Goal: Entertainment & Leisure: Consume media (video, audio)

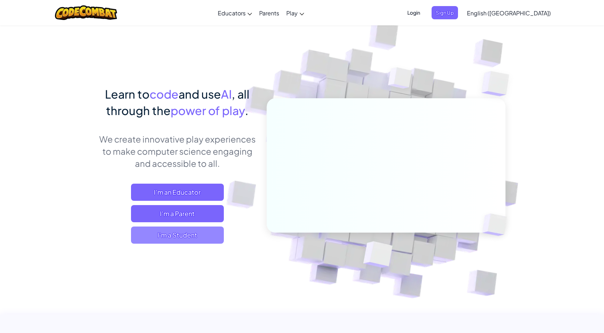
click at [174, 238] on span "I'm a Student" at bounding box center [177, 234] width 93 height 17
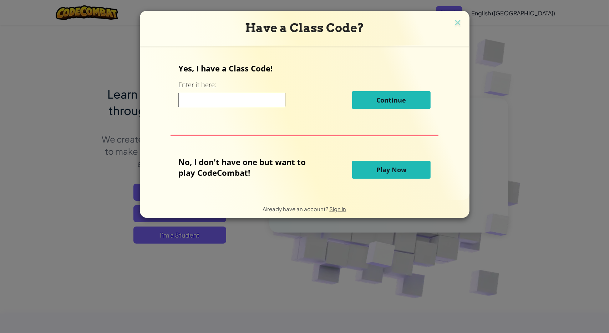
click at [394, 172] on span "Play Now" at bounding box center [392, 169] width 30 height 9
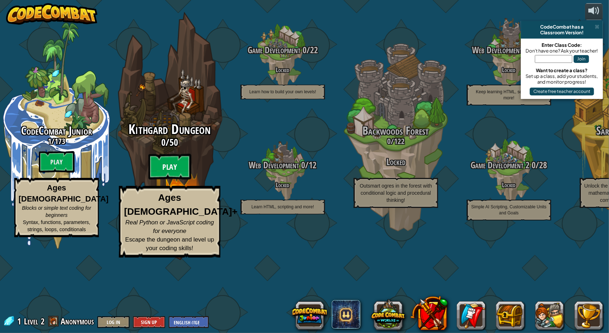
click at [174, 180] on btn "Play" at bounding box center [170, 167] width 43 height 26
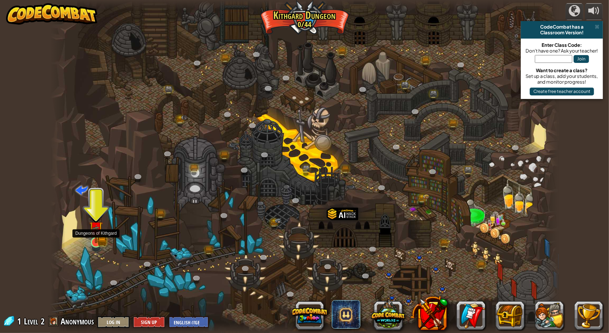
click at [94, 237] on img at bounding box center [96, 228] width 14 height 30
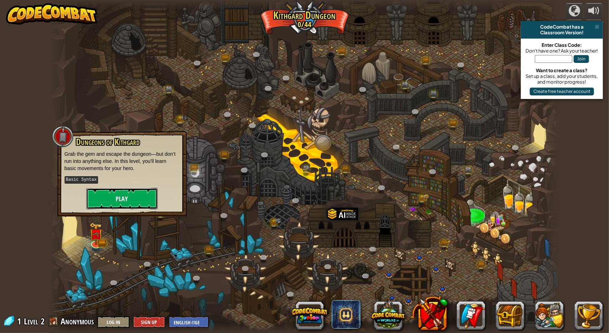
click at [113, 204] on button "Play" at bounding box center [121, 198] width 71 height 21
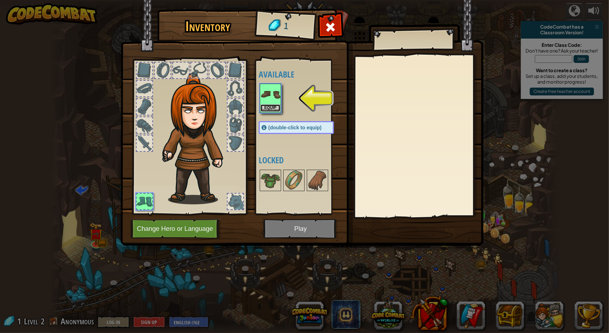
click at [262, 106] on button "Equip" at bounding box center [271, 107] width 20 height 7
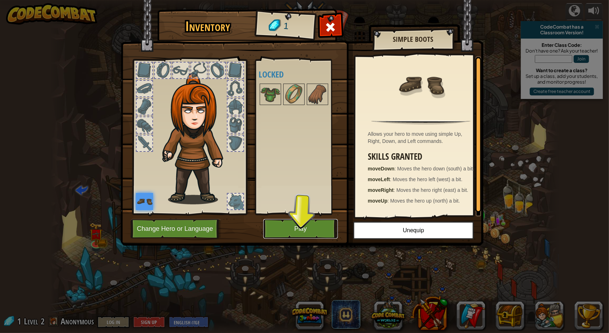
click at [306, 236] on button "Play" at bounding box center [300, 229] width 75 height 20
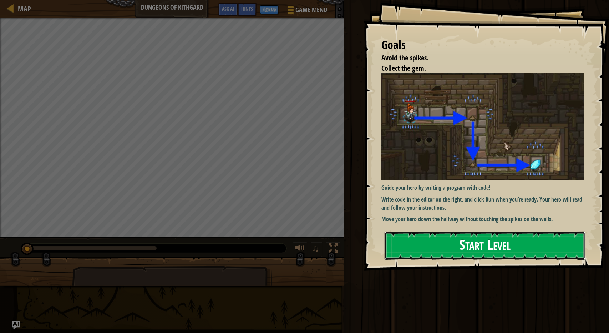
click at [500, 241] on button "Start Level" at bounding box center [485, 245] width 201 height 28
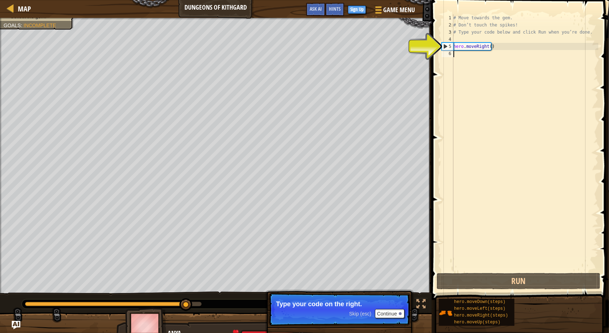
click at [467, 54] on div "# Move towards the gem. # Don’t touch the spikes! # Type your code below and cl…" at bounding box center [525, 149] width 146 height 271
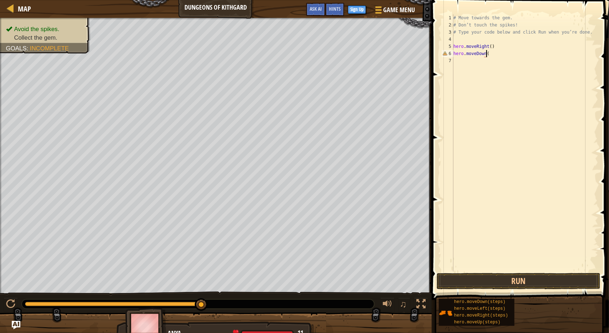
scroll to position [3, 2]
type textarea "hero.moveDown(2)"
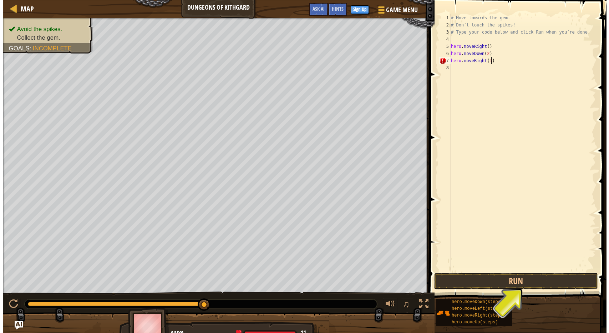
scroll to position [3, 3]
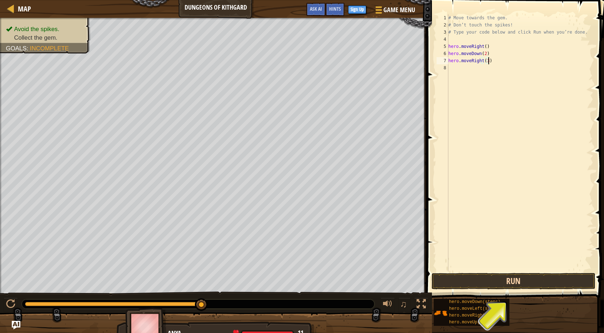
type textarea "hero.moveRight(3)"
click at [486, 278] on button "Run" at bounding box center [514, 281] width 164 height 16
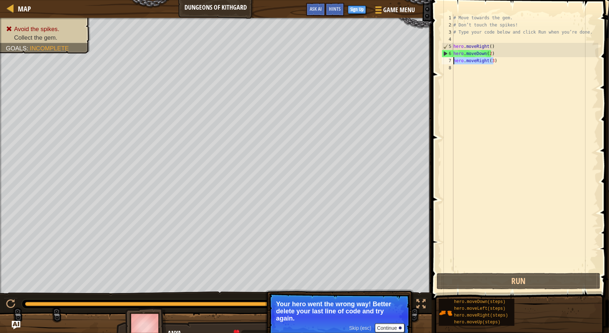
drag, startPoint x: 494, startPoint y: 59, endPoint x: 454, endPoint y: 61, distance: 40.0
click at [454, 61] on div "# Move towards the gem. # Don’t touch the spikes! # Type your code below and cl…" at bounding box center [525, 149] width 146 height 271
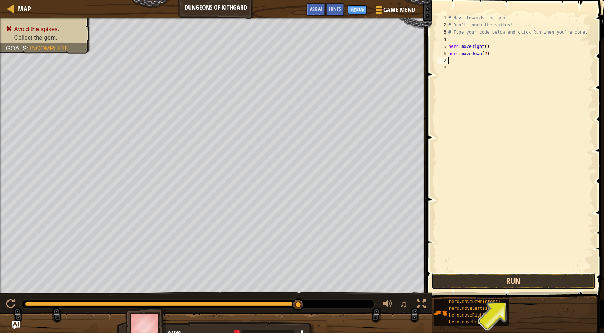
click at [527, 279] on button "Run" at bounding box center [514, 281] width 164 height 16
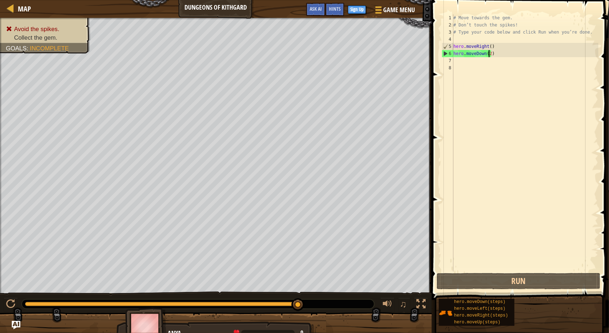
click at [489, 55] on div "# Move towards the gem. # Don’t touch the spikes! # Type your code below and cl…" at bounding box center [525, 149] width 146 height 271
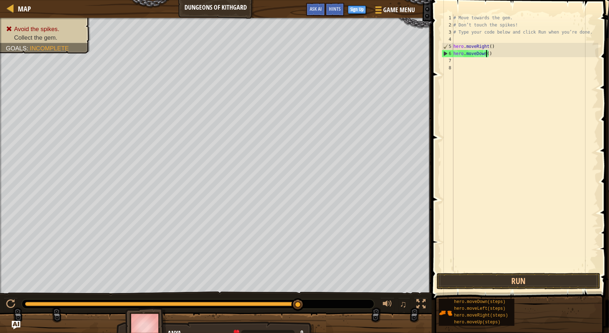
scroll to position [3, 3]
type textarea "hero.moveDown(1)"
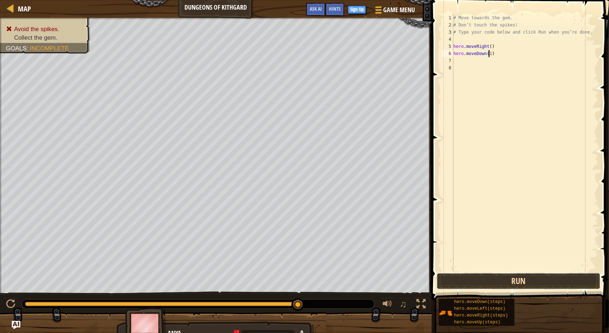
click at [528, 282] on button "Run" at bounding box center [519, 281] width 164 height 16
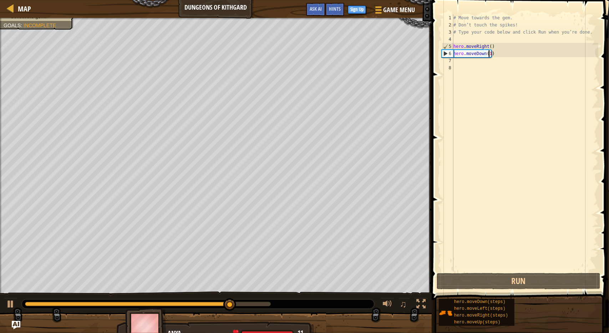
click at [498, 54] on div "# Move towards the gem. # Don’t touch the spikes! # Type your code below and cl…" at bounding box center [525, 149] width 146 height 271
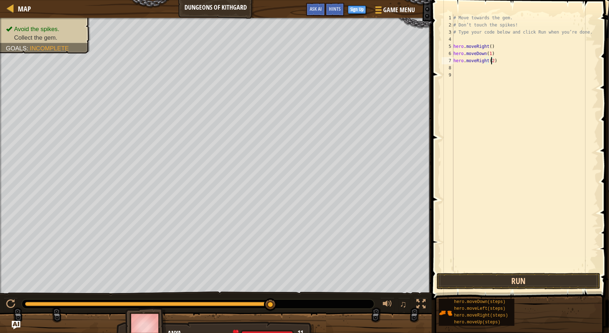
type textarea "hero.moveRight(2)"
click at [479, 283] on button "Run" at bounding box center [519, 281] width 164 height 16
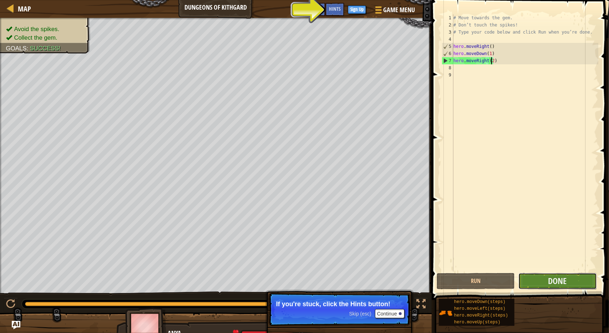
click at [569, 283] on button "Done" at bounding box center [558, 281] width 78 height 16
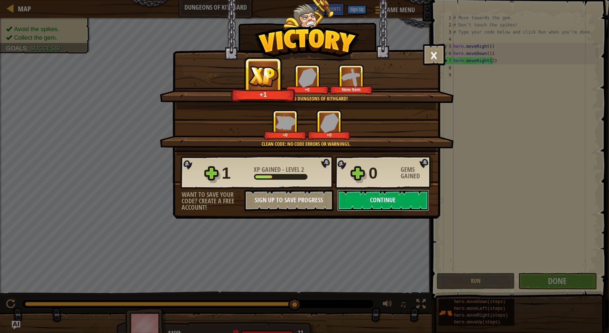
click at [393, 205] on button "Continue" at bounding box center [383, 200] width 92 height 21
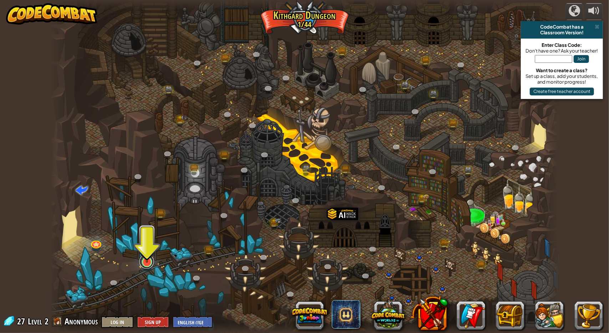
click at [146, 265] on link at bounding box center [147, 261] width 14 height 14
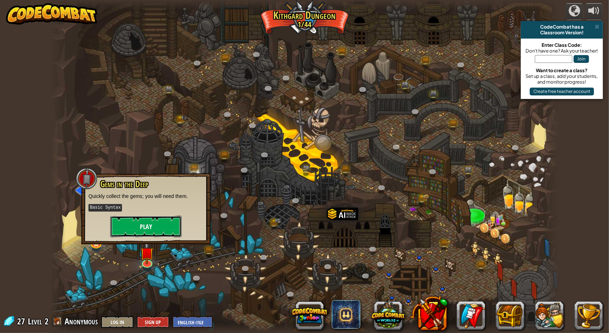
click at [155, 226] on button "Play" at bounding box center [145, 226] width 71 height 21
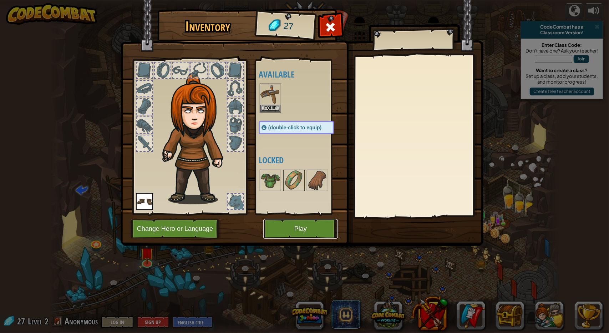
click at [291, 233] on button "Play" at bounding box center [300, 229] width 75 height 20
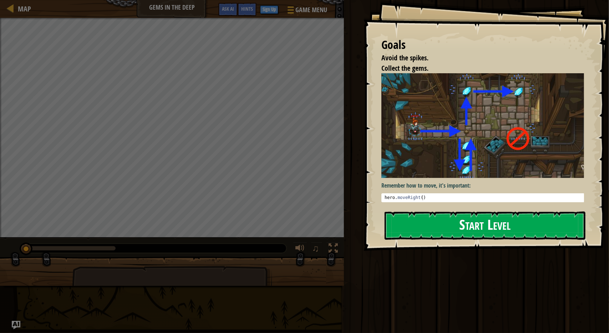
click at [476, 218] on button "Start Level" at bounding box center [485, 225] width 201 height 28
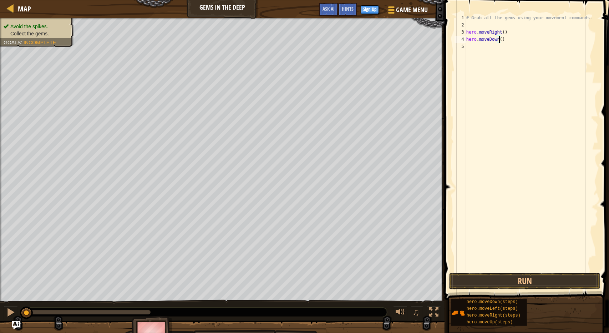
scroll to position [3, 3]
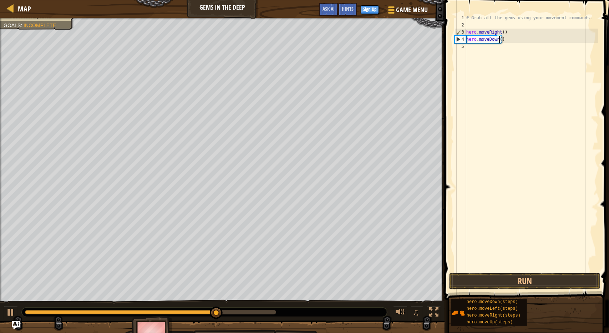
type textarea "hero.moveDown(1)"
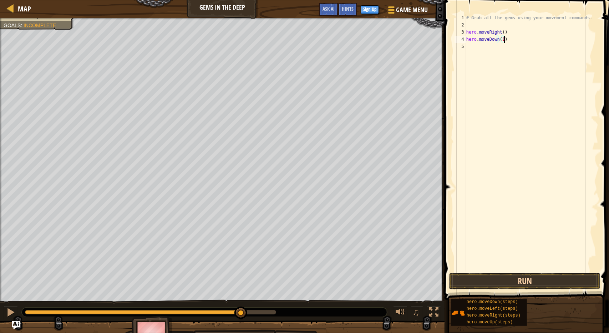
type textarea "hero.moveDown(1)"
click at [500, 275] on button "Run" at bounding box center [524, 281] width 151 height 16
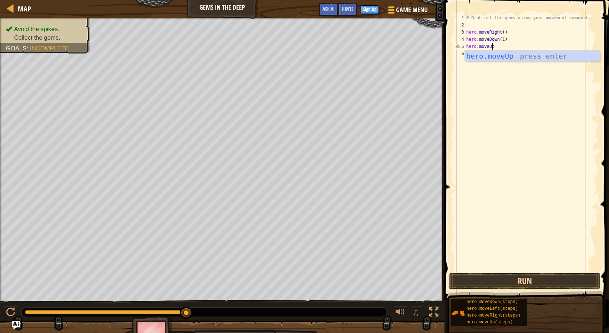
scroll to position [3, 2]
type textarea "hero.moveUp(3)"
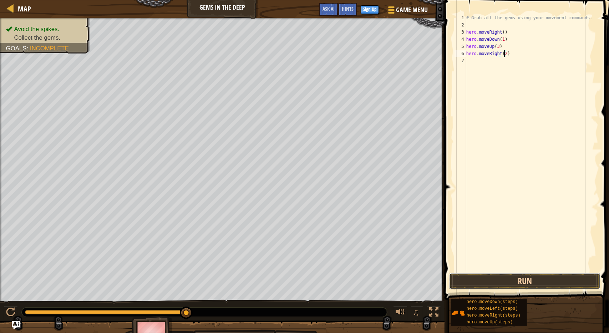
click at [500, 275] on button "Run" at bounding box center [524, 281] width 151 height 16
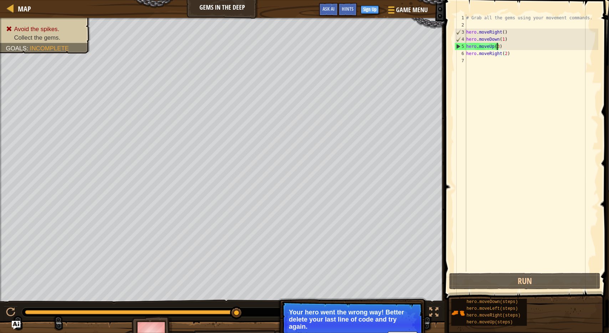
click at [498, 47] on div "# Grab all the gems using your movement commands. hero . moveRight ( ) hero . m…" at bounding box center [532, 149] width 134 height 271
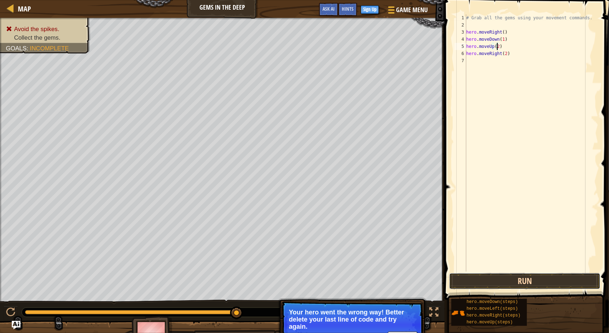
click at [501, 280] on button "Run" at bounding box center [524, 281] width 151 height 16
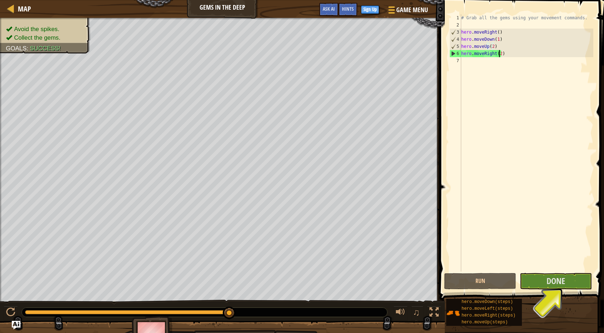
click at [499, 54] on div "# Grab all the gems using your movement commands. hero . moveRight ( ) hero . m…" at bounding box center [527, 149] width 134 height 271
type textarea "hero.moveRight(2)"
click at [579, 282] on button "Done" at bounding box center [556, 281] width 72 height 16
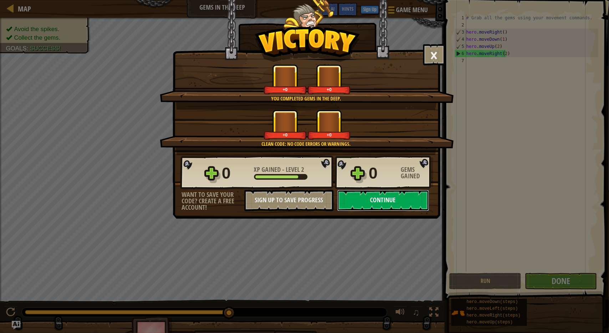
click at [398, 199] on button "Continue" at bounding box center [383, 200] width 92 height 21
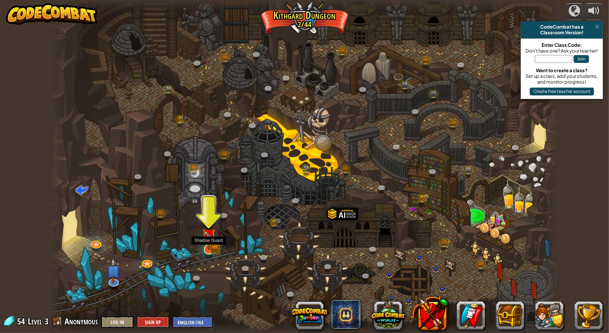
click at [214, 243] on img at bounding box center [209, 235] width 14 height 30
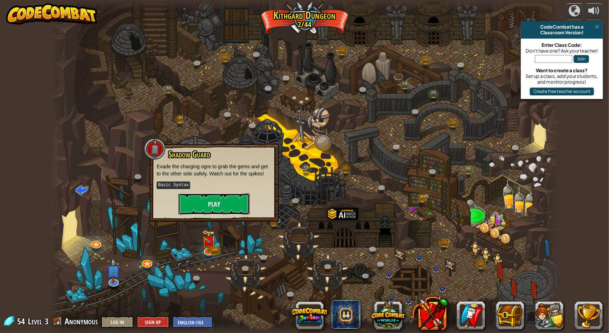
click at [210, 199] on button "Play" at bounding box center [214, 203] width 71 height 21
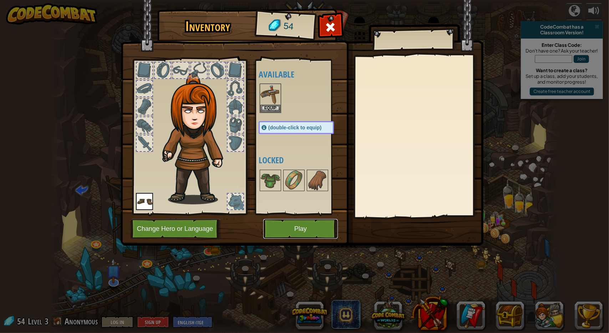
click at [306, 232] on button "Play" at bounding box center [300, 229] width 75 height 20
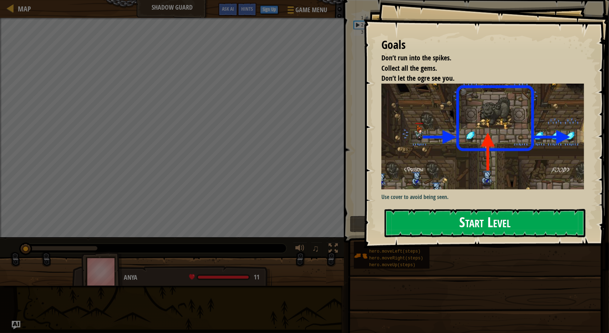
click at [450, 211] on button "Start Level" at bounding box center [485, 223] width 201 height 28
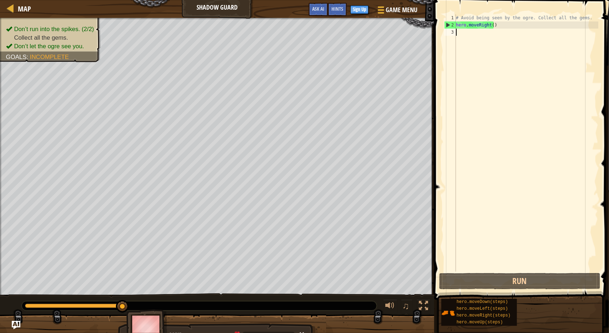
click at [471, 32] on div "# Avoid being seen by the ogre. Collect all the gems. hero . moveRight ( )" at bounding box center [527, 149] width 144 height 271
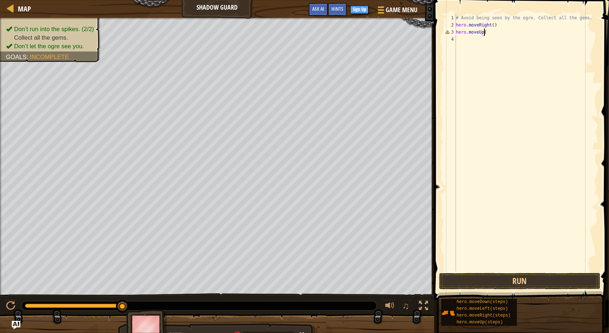
scroll to position [3, 2]
type textarea "hero.moveUp()"
click at [492, 280] on button "Run" at bounding box center [519, 281] width 161 height 16
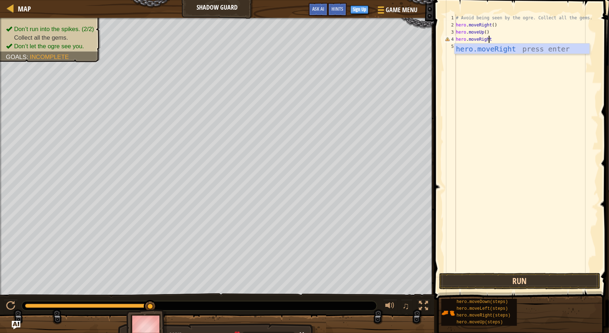
scroll to position [3, 2]
type textarea "hero.moveRight()"
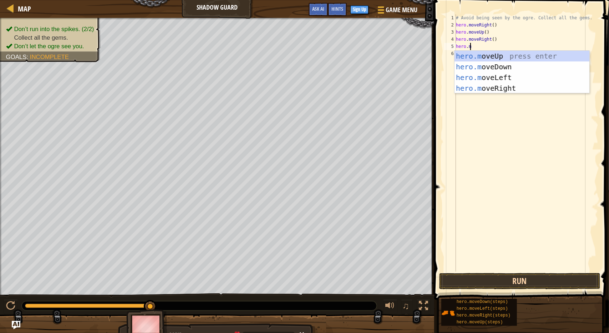
scroll to position [3, 1]
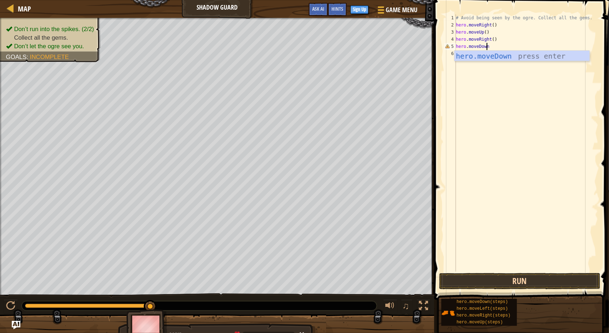
type textarea "hero.moveDown()"
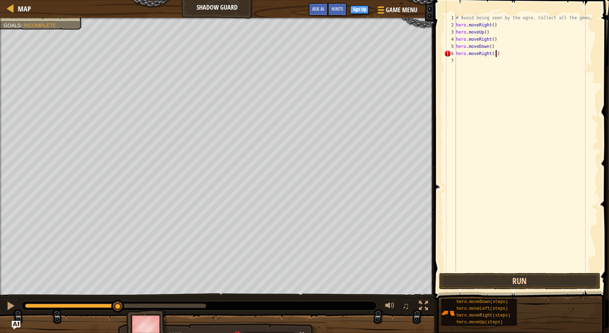
scroll to position [3, 2]
type textarea "hero.moveRight(2)"
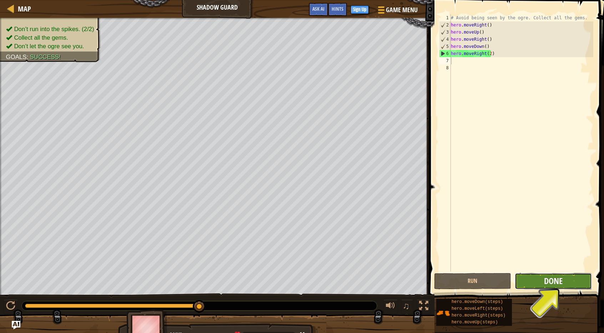
click at [552, 283] on span "Done" at bounding box center [553, 280] width 19 height 11
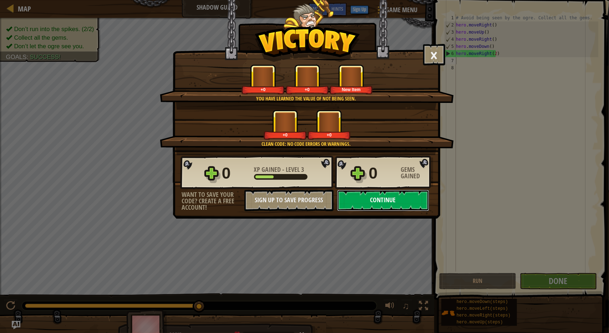
click at [397, 199] on button "Continue" at bounding box center [383, 200] width 92 height 21
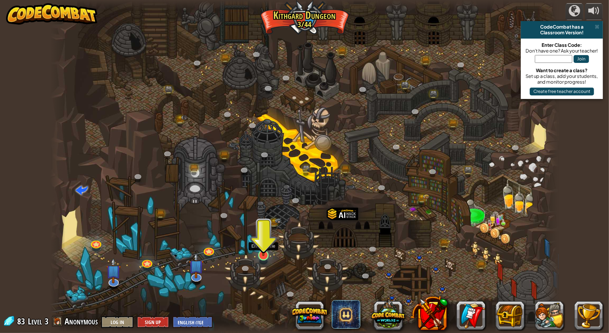
click at [265, 252] on img at bounding box center [264, 240] width 14 height 31
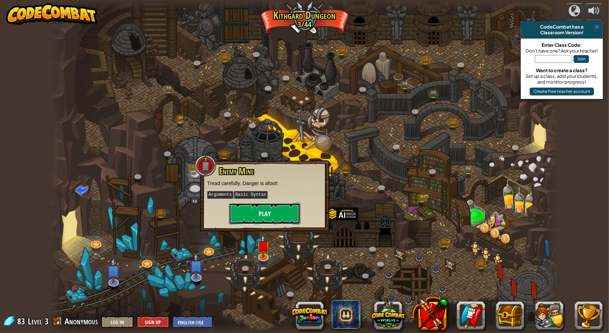
click at [262, 212] on button "Play" at bounding box center [264, 213] width 71 height 21
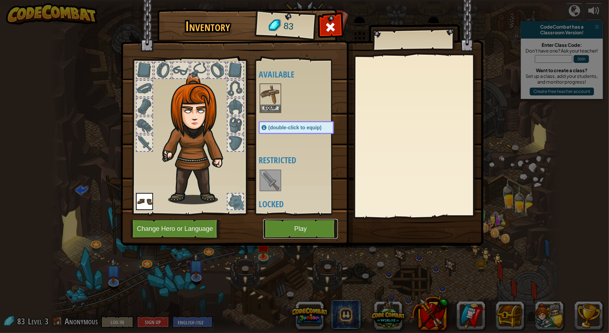
click at [282, 230] on button "Play" at bounding box center [300, 229] width 75 height 20
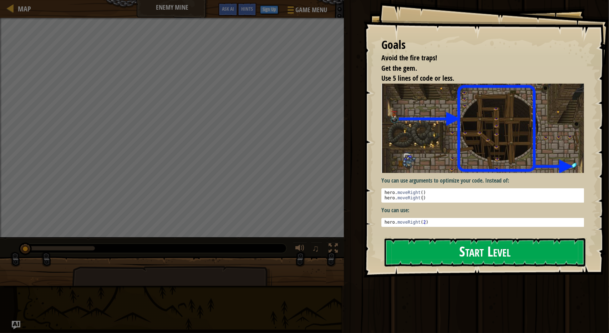
click at [471, 243] on button "Start Level" at bounding box center [485, 252] width 201 height 28
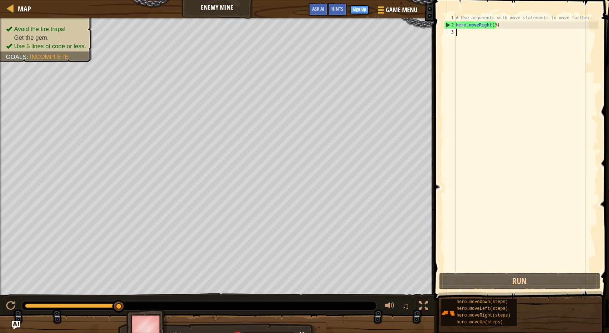
scroll to position [3, 0]
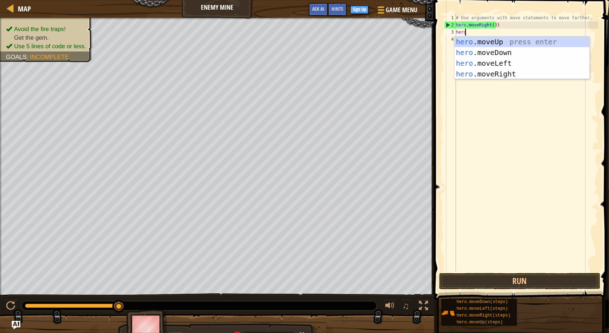
type textarea "hero."
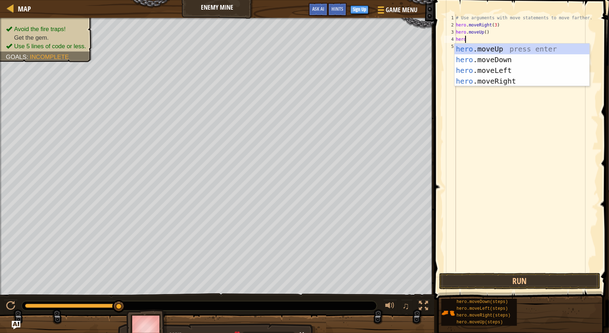
type textarea "hero."
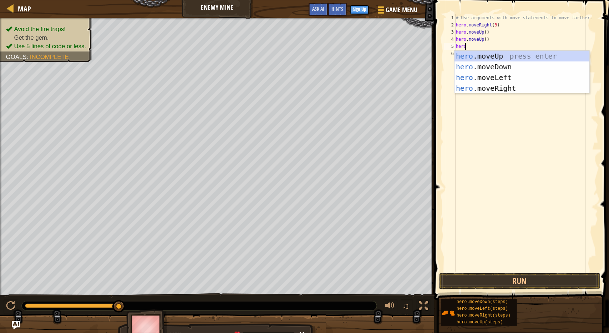
type textarea "hero."
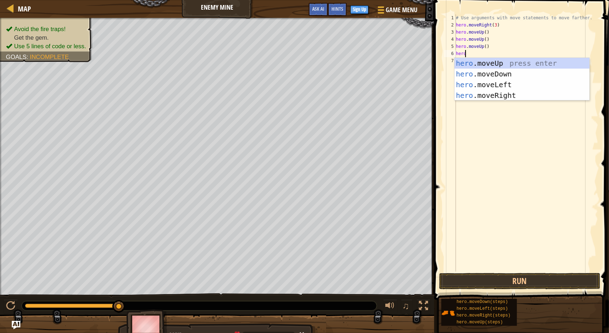
type textarea "hero."
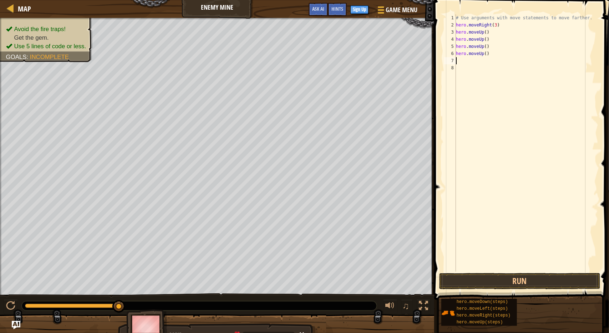
click at [482, 38] on div "# Use arguments with move statements to move farther. hero . moveRight ( 3 ) he…" at bounding box center [527, 149] width 144 height 271
type textarea "hero.moveRight()"
click at [503, 62] on div "# Use arguments with move statements to move farther. hero . moveRight ( 3 ) he…" at bounding box center [527, 149] width 144 height 271
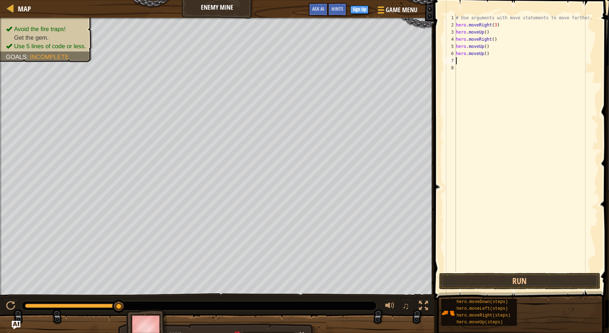
click at [481, 45] on div "# Use arguments with move statements to move farther. hero . moveRight ( 3 ) he…" at bounding box center [527, 149] width 144 height 271
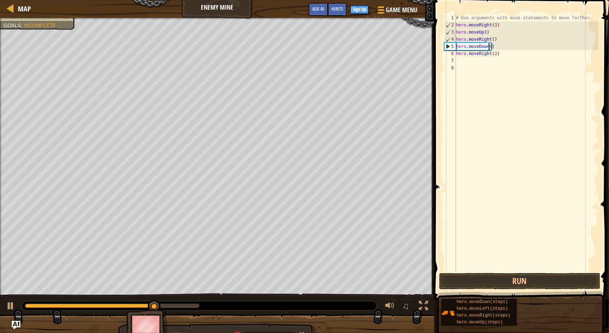
scroll to position [3, 3]
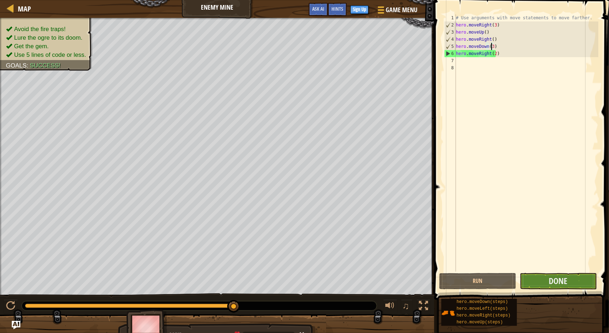
type textarea "hero.moveDown(3)"
click at [573, 282] on button "Done" at bounding box center [558, 281] width 77 height 16
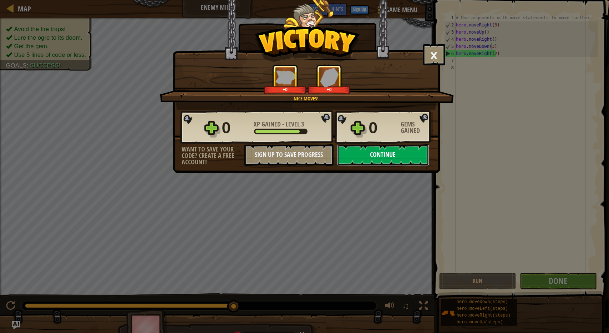
click at [381, 156] on button "Continue" at bounding box center [383, 154] width 92 height 21
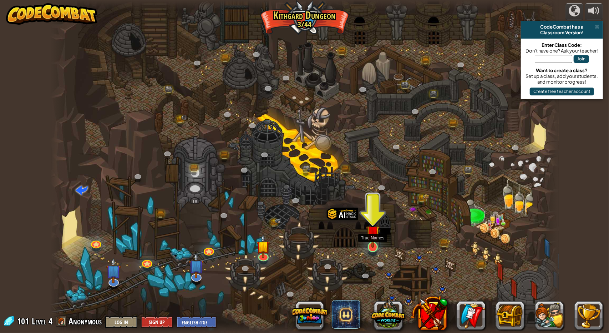
click at [368, 247] on img at bounding box center [373, 231] width 14 height 31
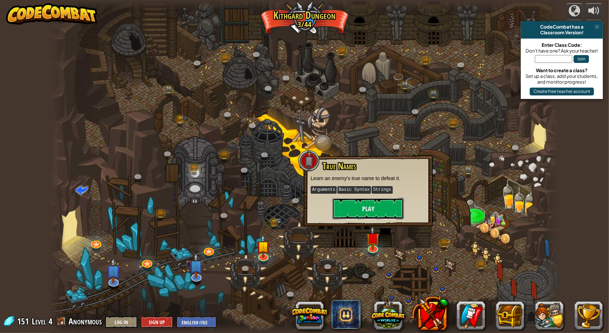
click at [387, 211] on button "Play" at bounding box center [368, 208] width 71 height 21
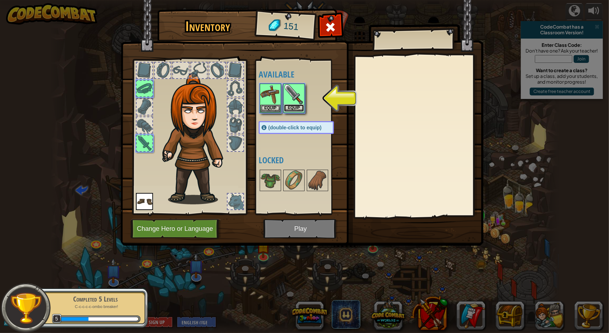
click at [293, 107] on button "Equip" at bounding box center [294, 107] width 20 height 7
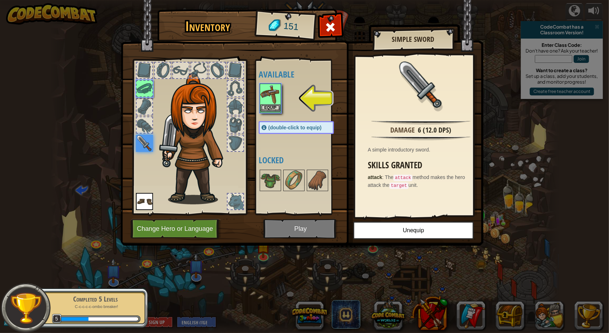
click at [271, 103] on img at bounding box center [271, 94] width 20 height 20
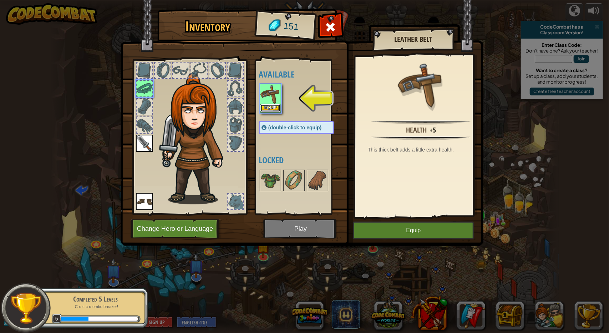
click at [276, 106] on button "Equip" at bounding box center [271, 107] width 20 height 7
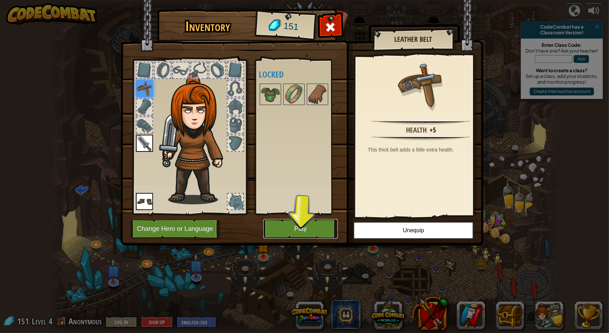
click at [303, 230] on button "Play" at bounding box center [300, 229] width 75 height 20
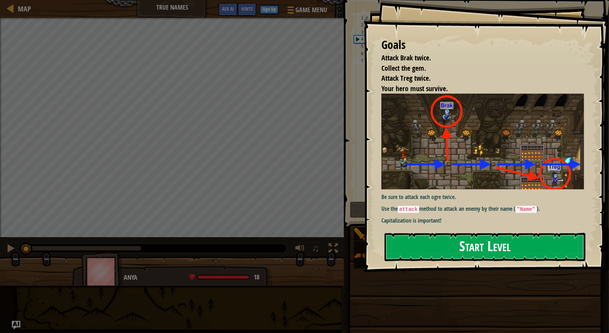
click at [427, 247] on button "Start Level" at bounding box center [485, 247] width 201 height 28
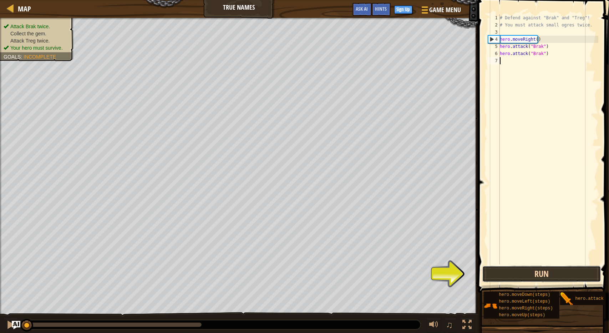
click at [539, 274] on button "Run" at bounding box center [542, 274] width 119 height 16
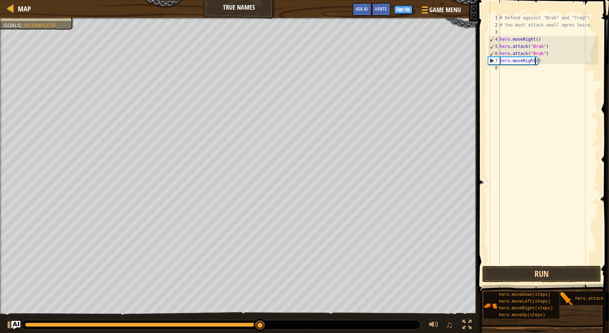
scroll to position [3, 3]
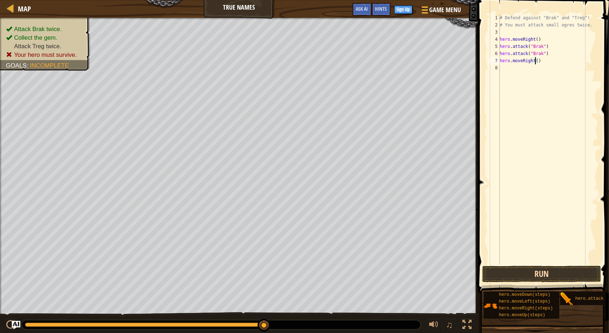
type textarea "hero.moveRight(1)"
type textarea "hero.attack("Treg")"
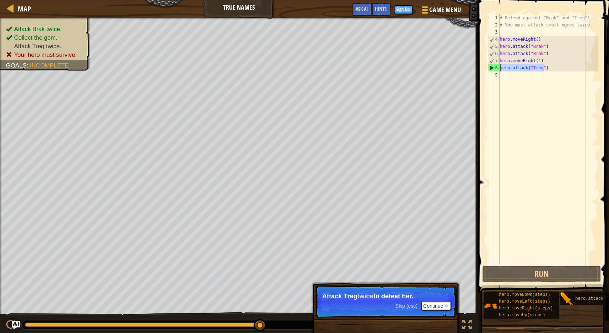
drag, startPoint x: 553, startPoint y: 69, endPoint x: 496, endPoint y: 69, distance: 57.1
click at [496, 69] on div "hero.attack("Treg") 1 2 3 4 5 6 7 8 9 # Defend against "Brak" and "Treg"! # You…" at bounding box center [543, 139] width 112 height 250
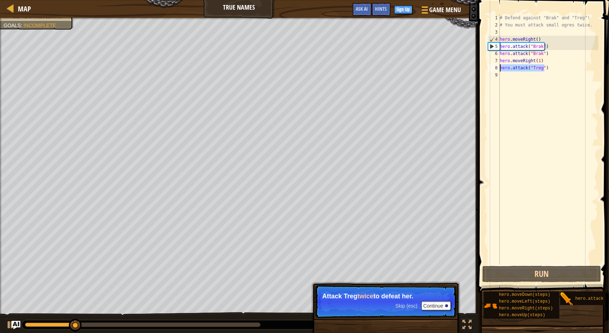
click at [518, 72] on div "# Defend against "Brak" and "Treg"! # You must attack small ogres twice. hero .…" at bounding box center [549, 146] width 100 height 264
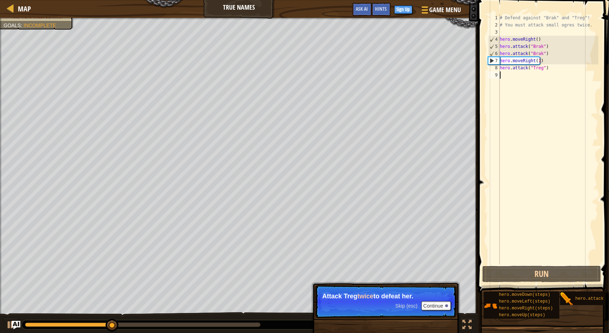
paste textarea "hero.attack("Treg")"
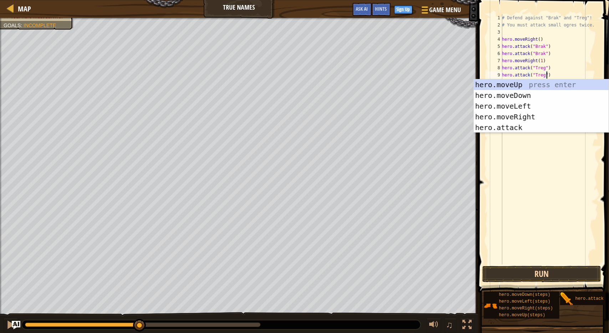
type textarea "hero.attack("Treg")"
click at [555, 276] on button "Run" at bounding box center [542, 274] width 119 height 16
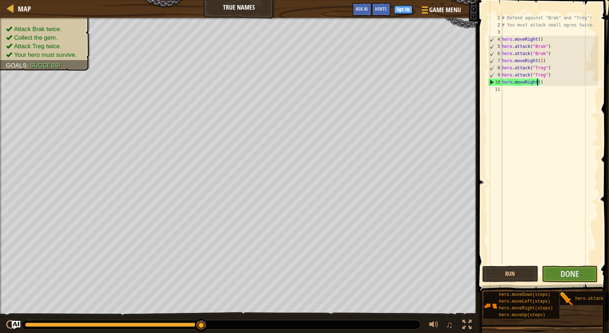
scroll to position [3, 3]
type textarea "hero.moveRight(5)"
click at [552, 278] on button "Done" at bounding box center [570, 274] width 56 height 16
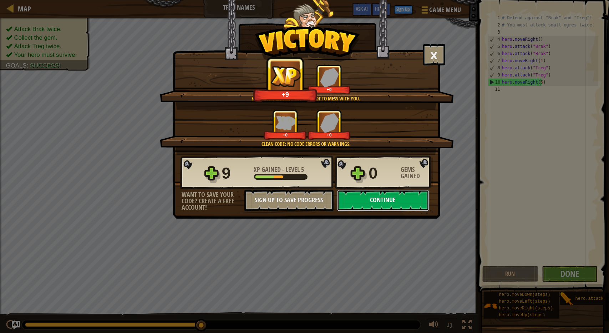
click at [387, 195] on button "Continue" at bounding box center [383, 200] width 92 height 21
